Goal: Communication & Community: Answer question/provide support

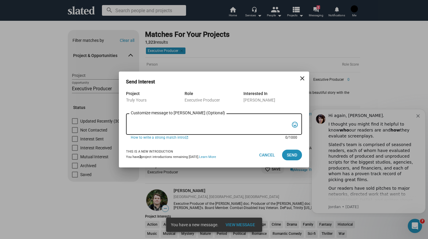
scroll to position [3557, 0]
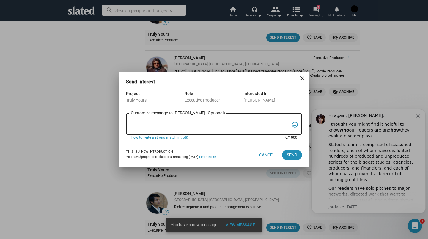
click at [317, 16] on div "Send Interest close Project Truly Yours Role Executive Producer Interested In […" at bounding box center [214, 119] width 428 height 239
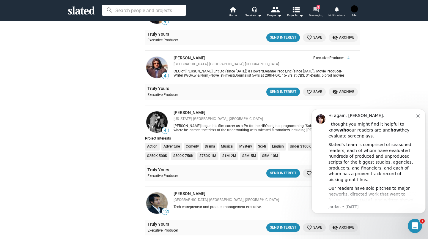
click at [312, 18] on span "Messaging" at bounding box center [316, 15] width 15 height 7
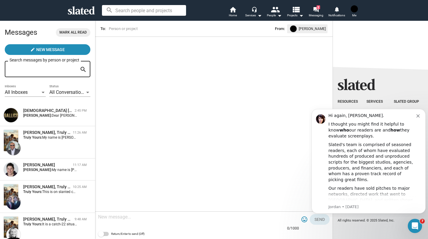
click at [53, 120] on div "[DEMOGRAPHIC_DATA] [PERSON_NAME] 2:45 PM [PERSON_NAME]: Dear [PERSON_NAME], Tha…" at bounding box center [48, 115] width 88 height 15
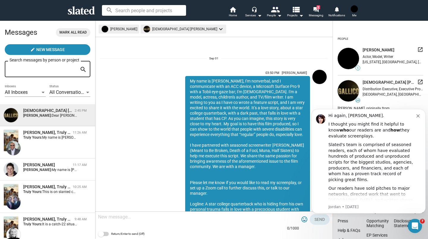
scroll to position [148, 0]
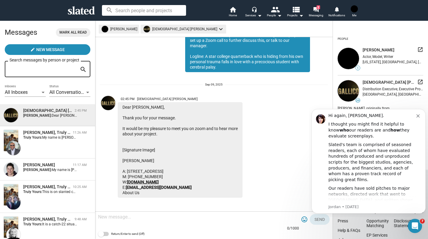
click at [133, 182] on link "[DOMAIN_NAME]" at bounding box center [143, 182] width 32 height 5
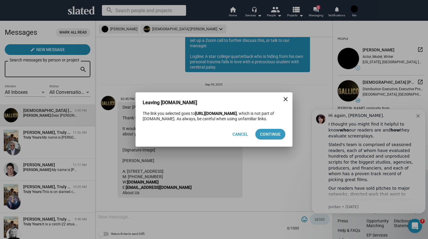
click at [262, 136] on span "Continue" at bounding box center [270, 134] width 21 height 11
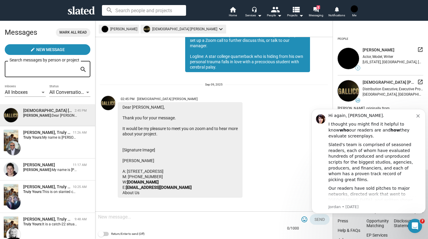
click at [111, 218] on textarea at bounding box center [198, 217] width 201 height 6
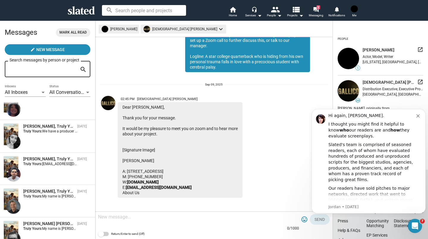
scroll to position [192, 0]
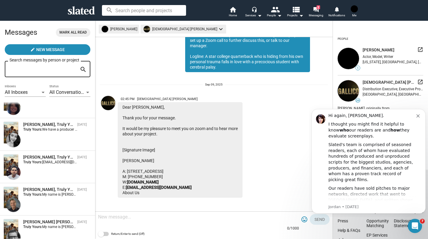
click at [42, 189] on div "[PERSON_NAME], Truly Yours" at bounding box center [49, 190] width 52 height 6
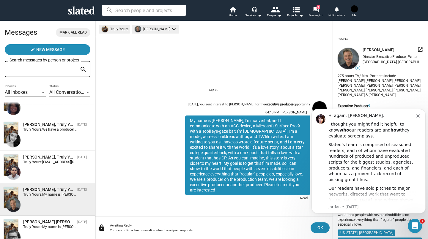
click at [50, 153] on span "[PERSON_NAME], Truly Yours [DATE] Truly Yours: [PERSON_NAME][EMAIL_ADDRESS][DOM…" at bounding box center [47, 167] width 95 height 32
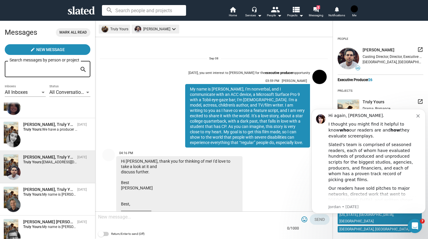
scroll to position [108, 0]
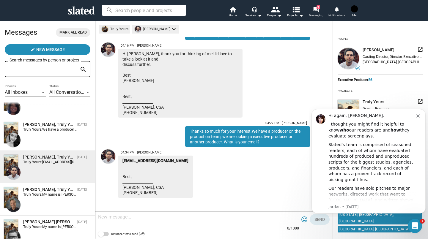
drag, startPoint x: 182, startPoint y: 130, endPoint x: 215, endPoint y: 143, distance: 35.8
click at [215, 143] on div "Thanks so much for your interest.We have a producer on the production team, we …" at bounding box center [247, 136] width 125 height 21
copy div "Thanks so much for your interest.We have a producer on the production team, we …"
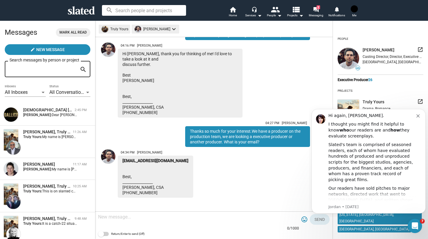
scroll to position [0, 0]
click at [64, 121] on div "[DEMOGRAPHIC_DATA] [PERSON_NAME] 2:45 PM [PERSON_NAME]: Dear [PERSON_NAME], Tha…" at bounding box center [48, 115] width 88 height 15
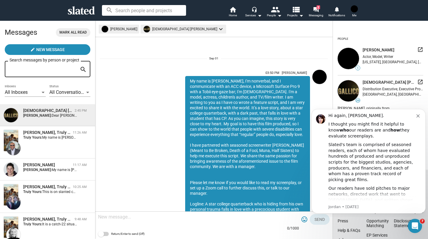
scroll to position [148, 0]
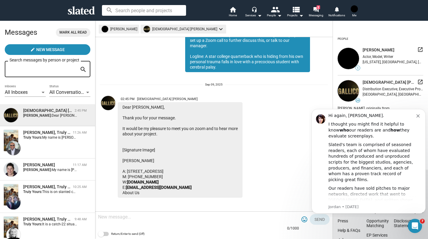
click at [157, 219] on textarea at bounding box center [198, 217] width 201 height 6
paste textarea "Thanks so much for your interest.We have a producer on the production team, we …"
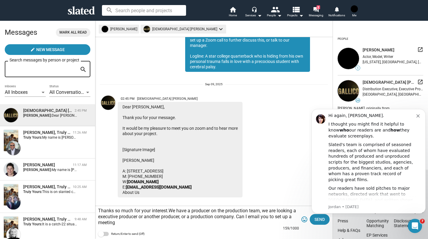
scroll to position [154, 0]
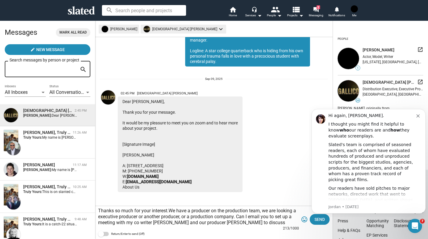
click at [98, 222] on textarea "Thanks so much for your interest.We have a producer on the production team, we …" at bounding box center [198, 217] width 201 height 18
click at [277, 224] on textarea "Thanks so much for your interest.We have a producer on the production team, we …" at bounding box center [198, 217] width 201 height 18
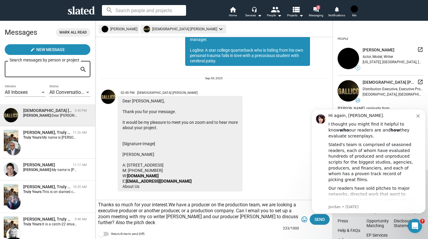
scroll to position [160, 0]
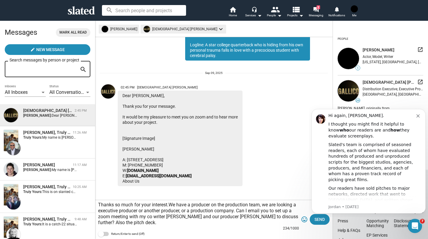
click at [280, 219] on textarea "Thanks so much for your interest.We have a producer on the production team, we …" at bounding box center [198, 214] width 201 height 24
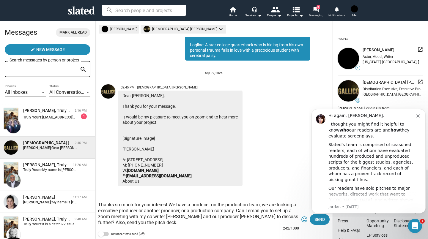
type textarea "Thanks so much for your interest.We have a producer on the production team, we …"
click at [315, 220] on span "Send" at bounding box center [320, 219] width 10 height 11
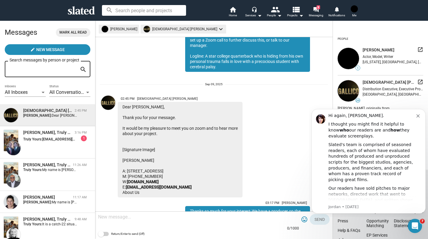
scroll to position [201, 0]
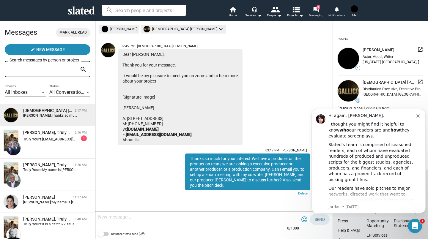
click at [44, 145] on div "[PERSON_NAME], Truly Yours 3:16 PM Truly Yours: [PERSON_NAME][EMAIL_ADDRESS][DO…" at bounding box center [48, 142] width 88 height 25
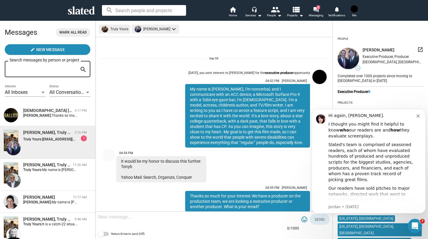
scroll to position [119, 0]
